Goal: Task Accomplishment & Management: Complete application form

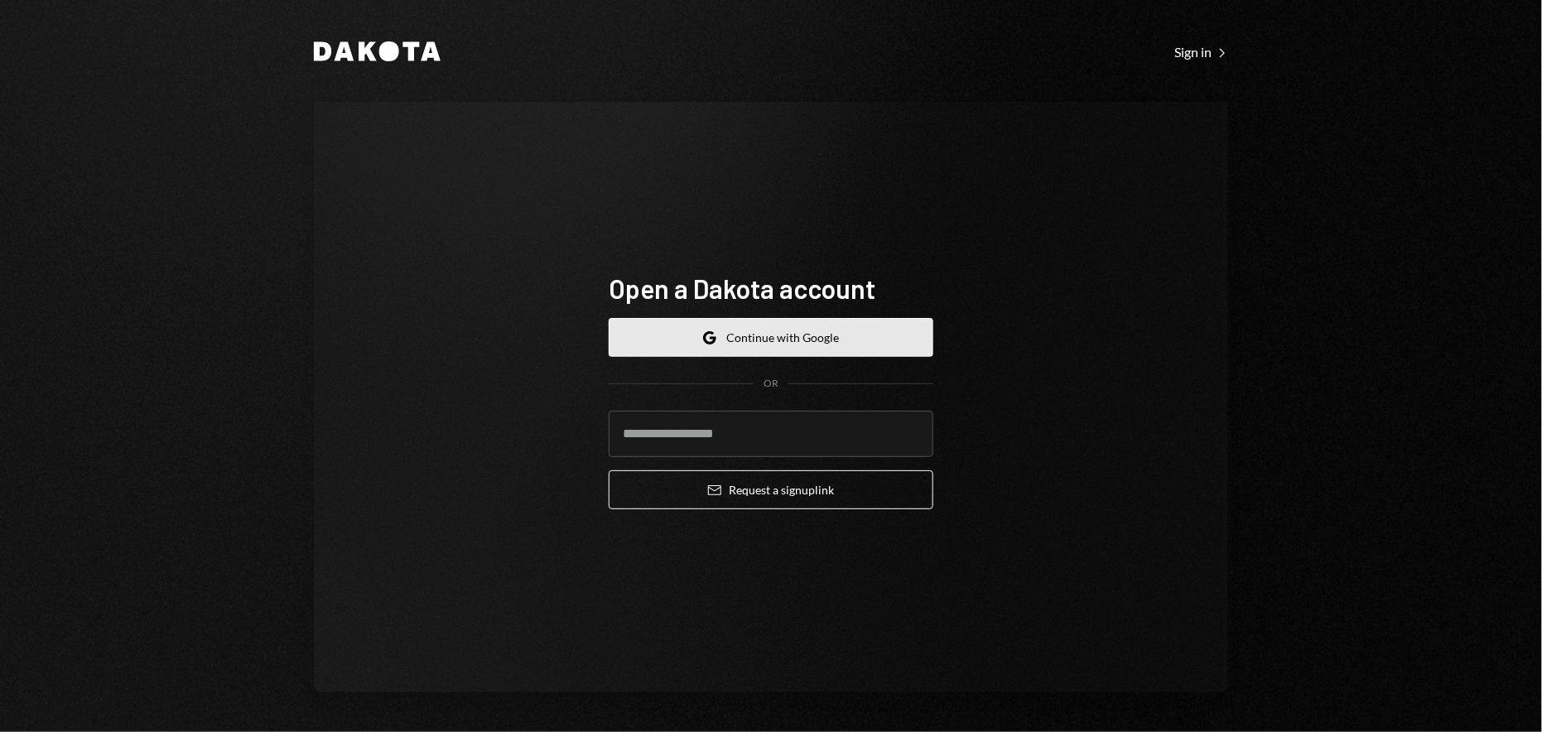
click at [757, 327] on button "Google Continue with Google" at bounding box center [771, 337] width 325 height 39
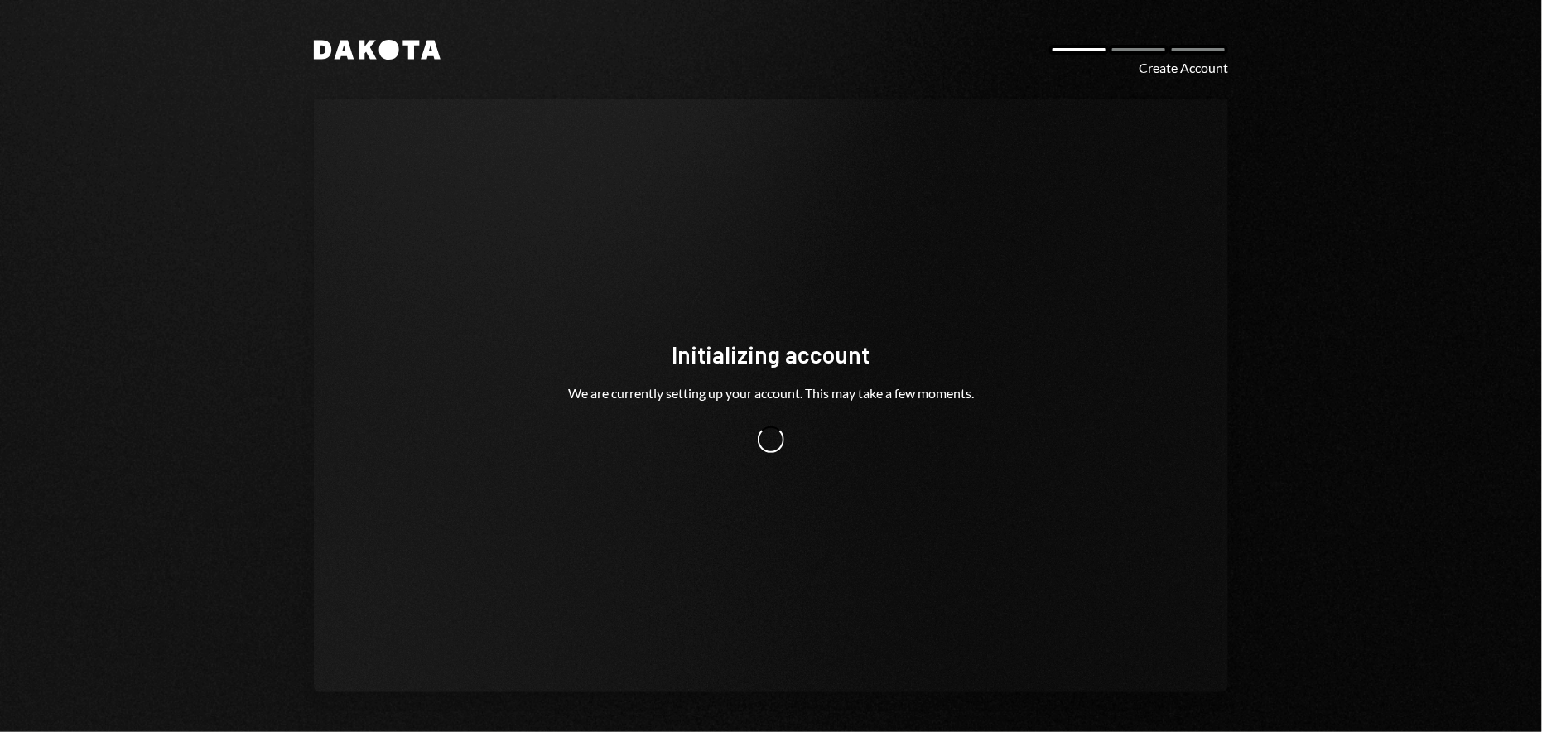
click at [0, 230] on div "Dakota Create Account Initializing account We are currently setting up your acc…" at bounding box center [771, 366] width 1542 height 732
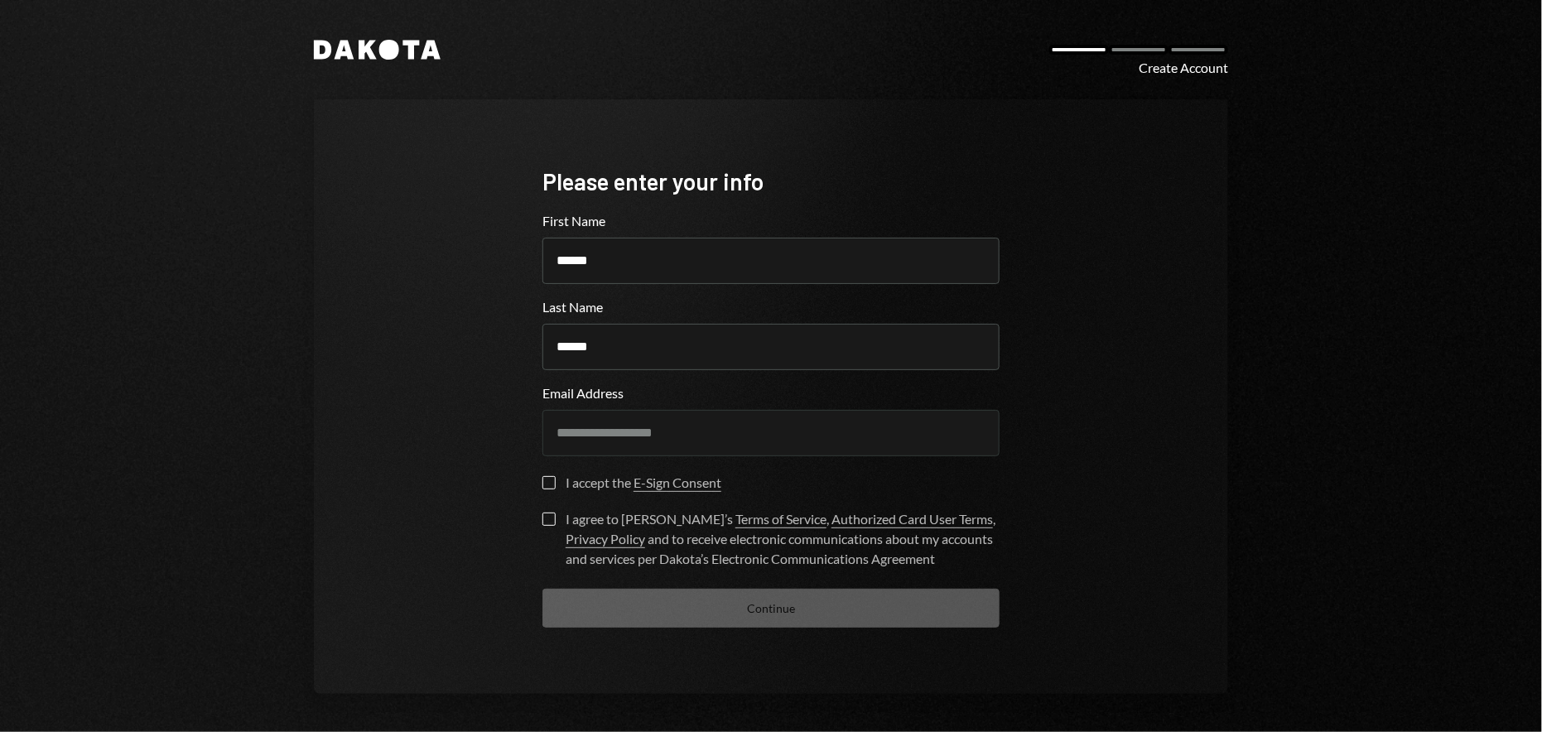
click at [569, 480] on div "I accept the E-Sign Consent" at bounding box center [644, 483] width 156 height 20
click at [556, 480] on button "I accept the E-Sign Consent" at bounding box center [549, 482] width 13 height 13
click at [536, 523] on div "**********" at bounding box center [771, 396] width 497 height 595
click at [544, 518] on button "I agree to [PERSON_NAME]’s Terms of Service , Authorized Card User Terms , Priv…" at bounding box center [549, 519] width 13 height 13
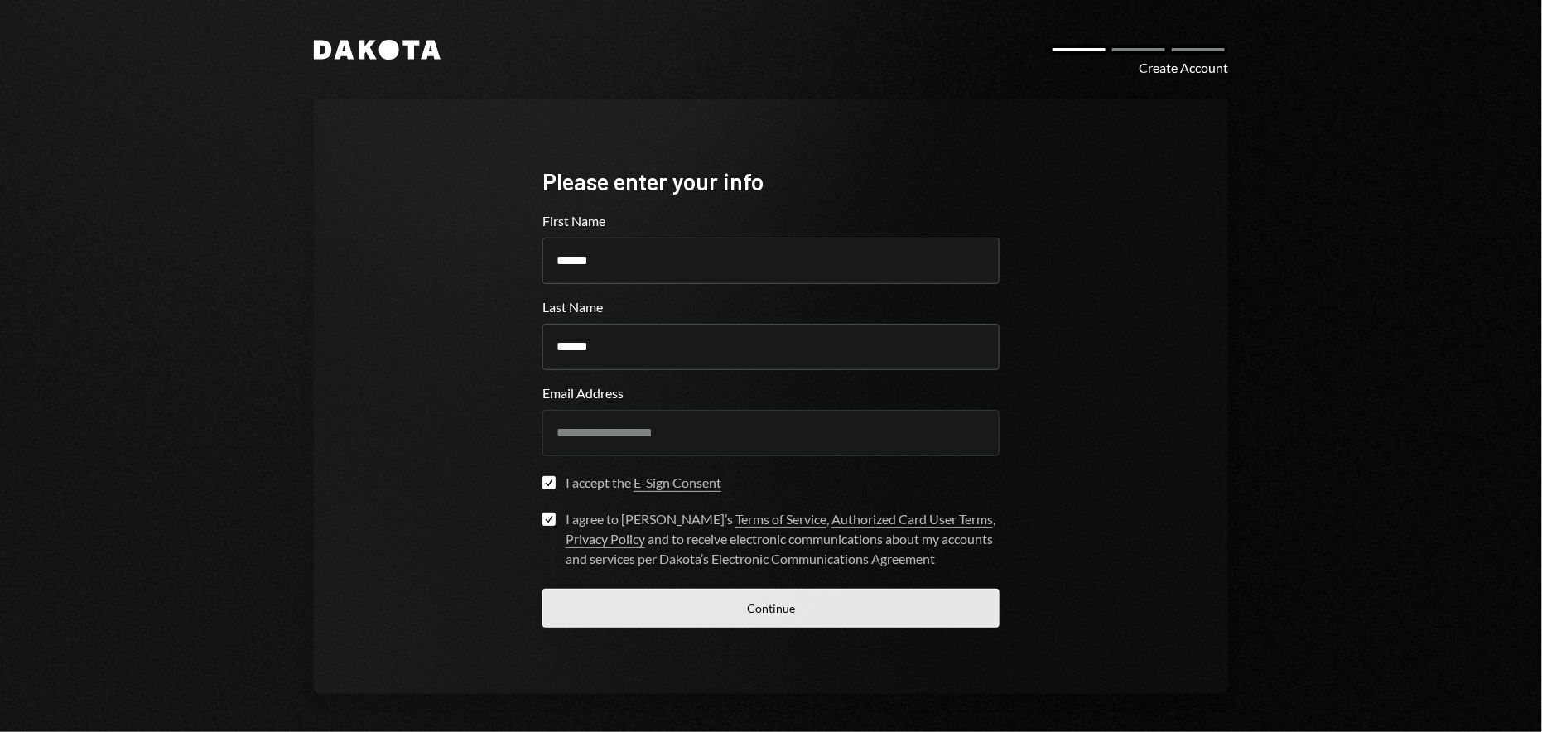
click at [610, 609] on button "Continue" at bounding box center [771, 608] width 457 height 39
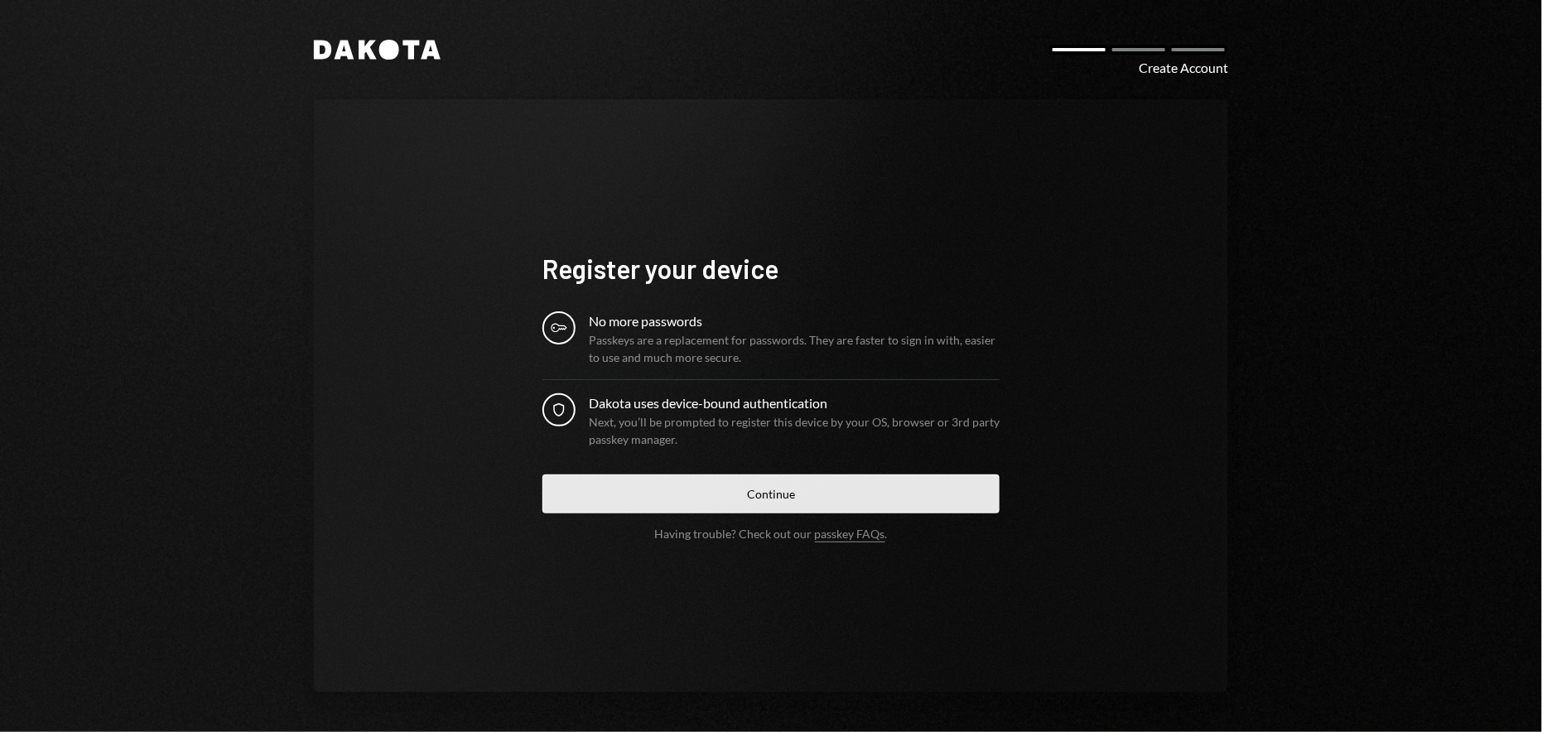
click at [822, 502] on button "Continue" at bounding box center [771, 494] width 457 height 39
click at [751, 495] on button "Continue" at bounding box center [771, 494] width 457 height 39
click at [662, 485] on button "Continue" at bounding box center [771, 494] width 457 height 39
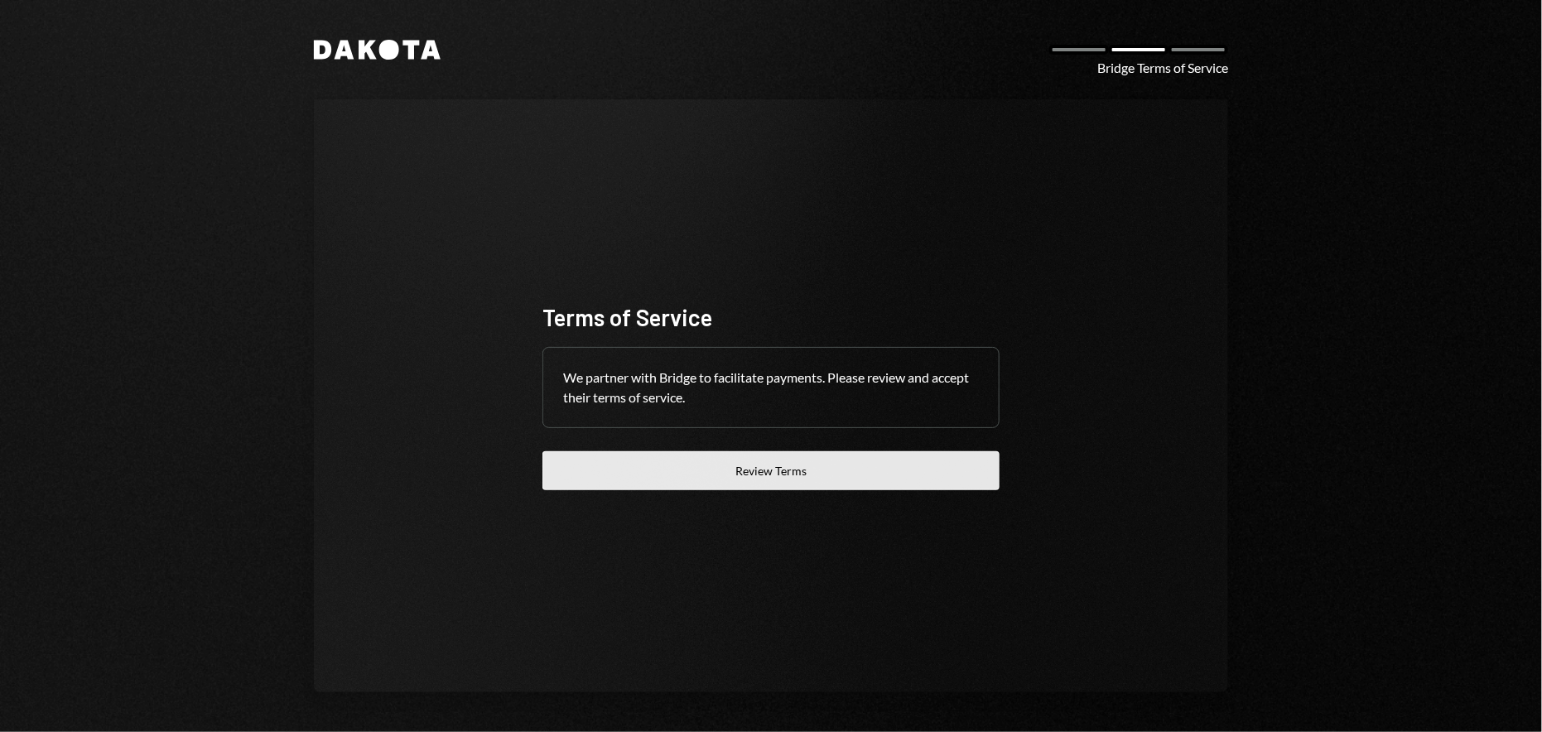
click at [709, 461] on button "Review Terms" at bounding box center [771, 470] width 457 height 39
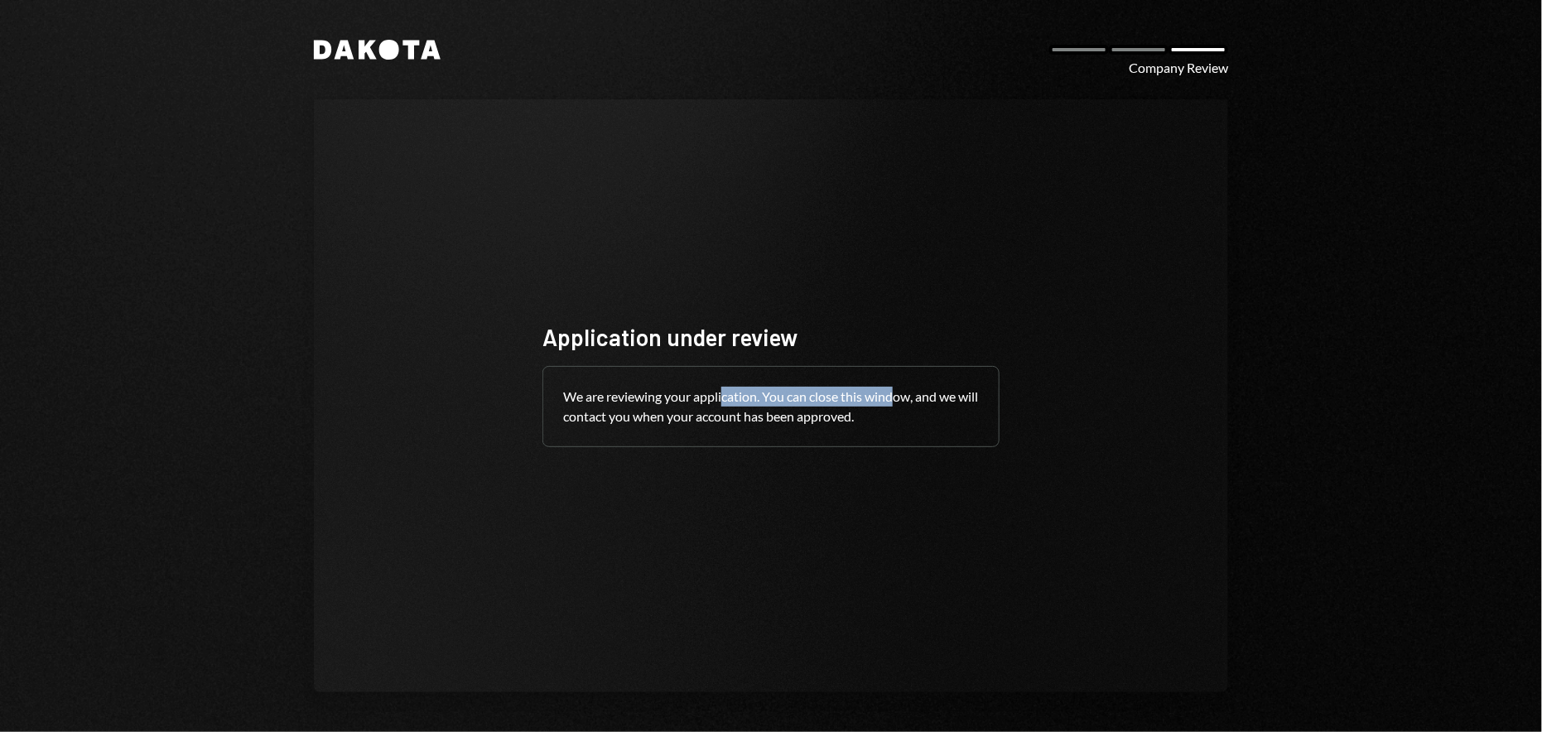
drag, startPoint x: 726, startPoint y: 404, endPoint x: 896, endPoint y: 401, distance: 170.7
click at [896, 401] on div "We are reviewing your application. You can close this window, and we will conta…" at bounding box center [771, 407] width 456 height 80
click at [903, 400] on div "We are reviewing your application. You can close this window, and we will conta…" at bounding box center [771, 407] width 456 height 80
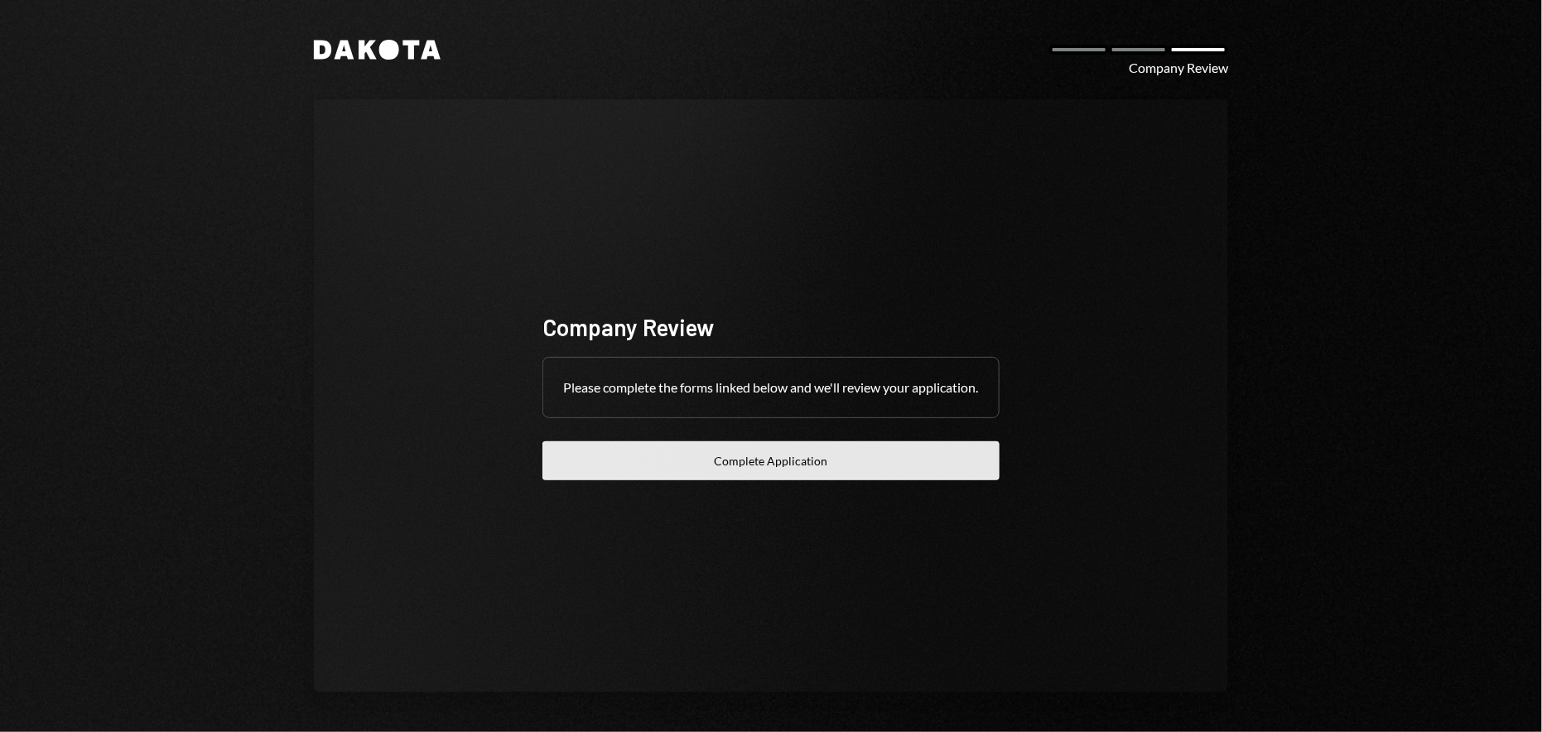
click at [750, 470] on button "Complete Application" at bounding box center [771, 460] width 457 height 39
